Goal: Task Accomplishment & Management: Complete application form

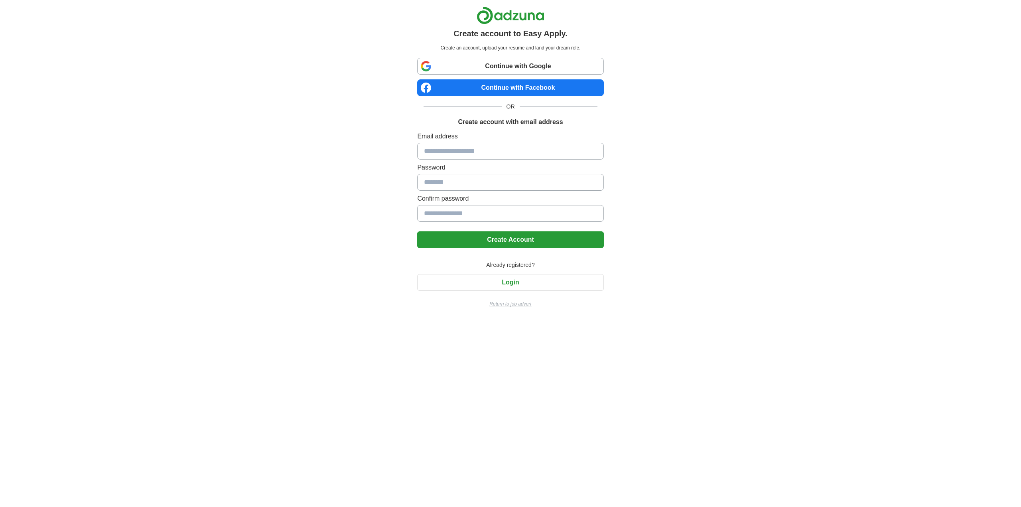
click at [519, 304] on p "Return to job advert" at bounding box center [510, 303] width 186 height 7
click at [539, 65] on link "Continue with Google" at bounding box center [510, 66] width 186 height 17
